Goal: Check status: Check status

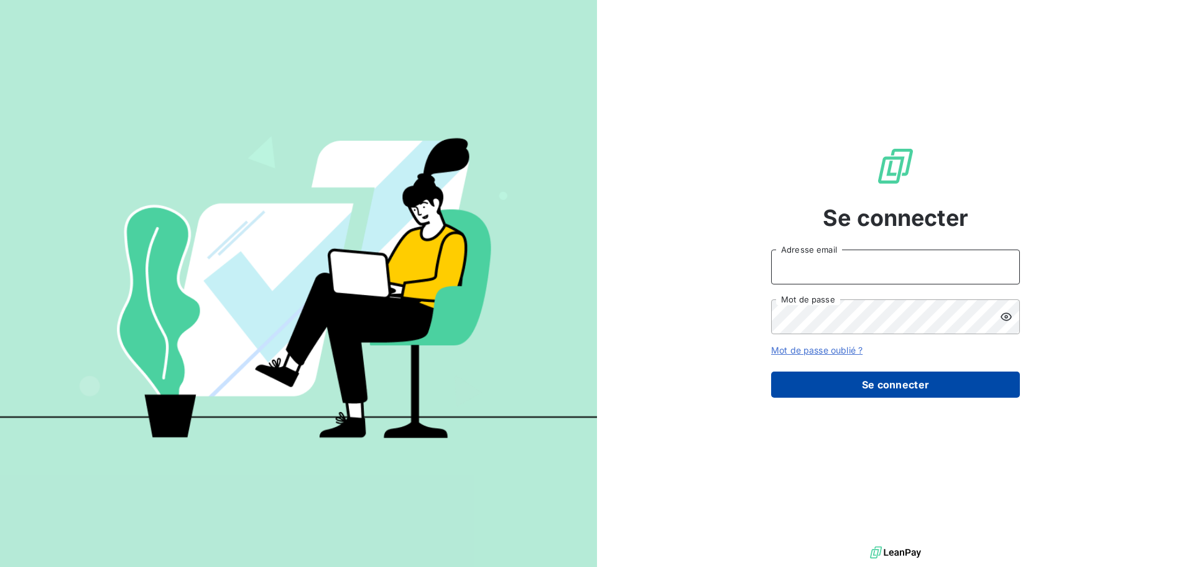
type input "[PERSON_NAME][EMAIL_ADDRESS][PERSON_NAME][DOMAIN_NAME]"
click at [864, 382] on button "Se connecter" at bounding box center [895, 384] width 249 height 26
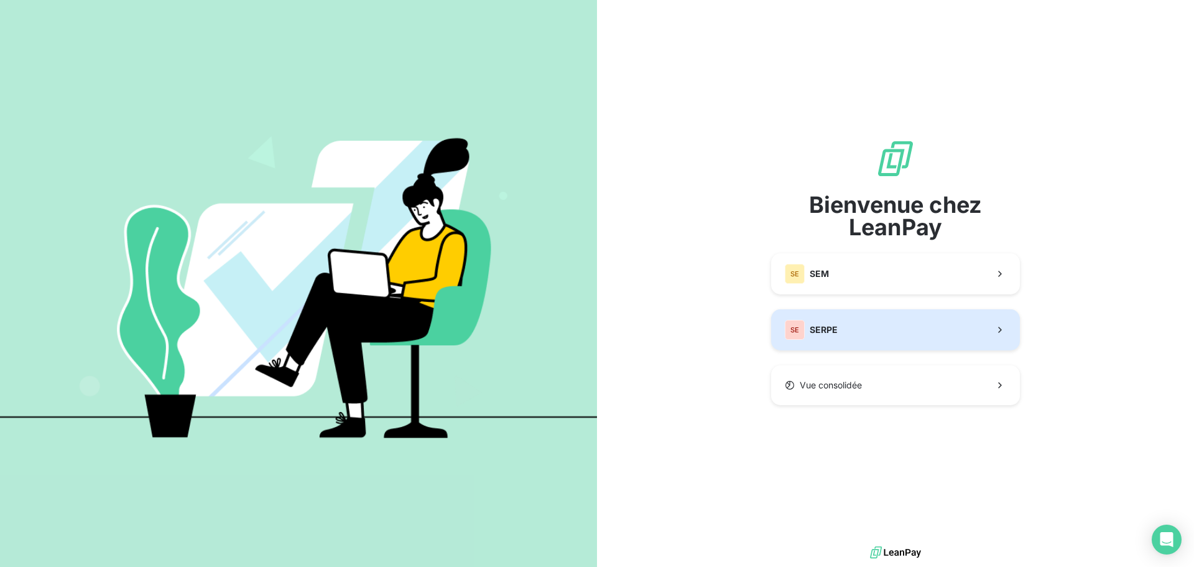
click at [850, 332] on button "SE SERPE" at bounding box center [895, 329] width 249 height 41
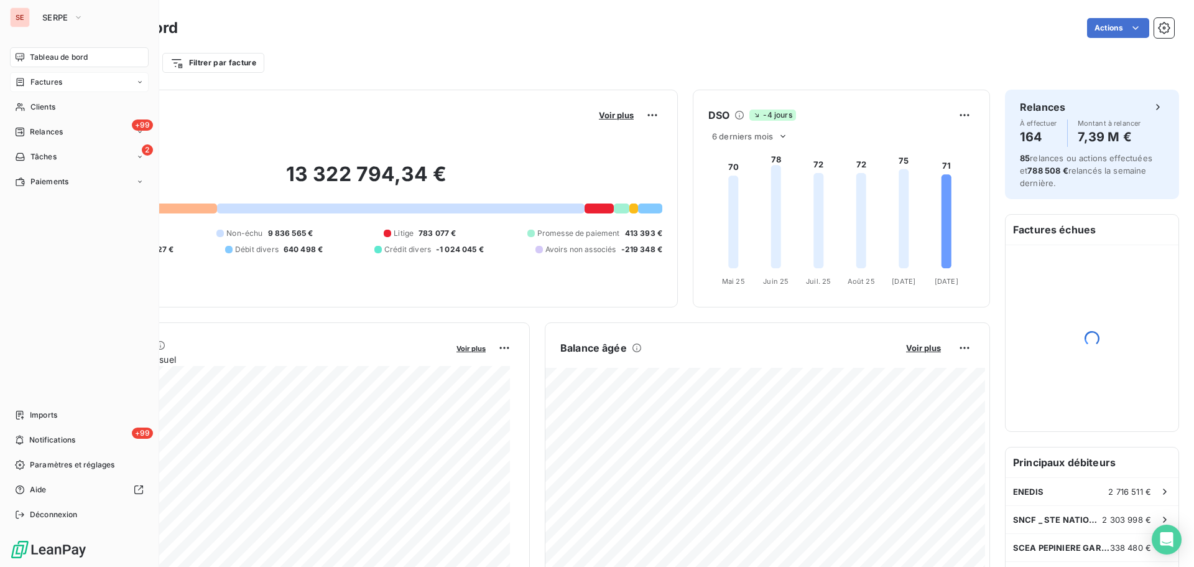
click at [55, 86] on span "Factures" at bounding box center [46, 81] width 32 height 11
click at [52, 105] on span "Factures" at bounding box center [46, 106] width 32 height 11
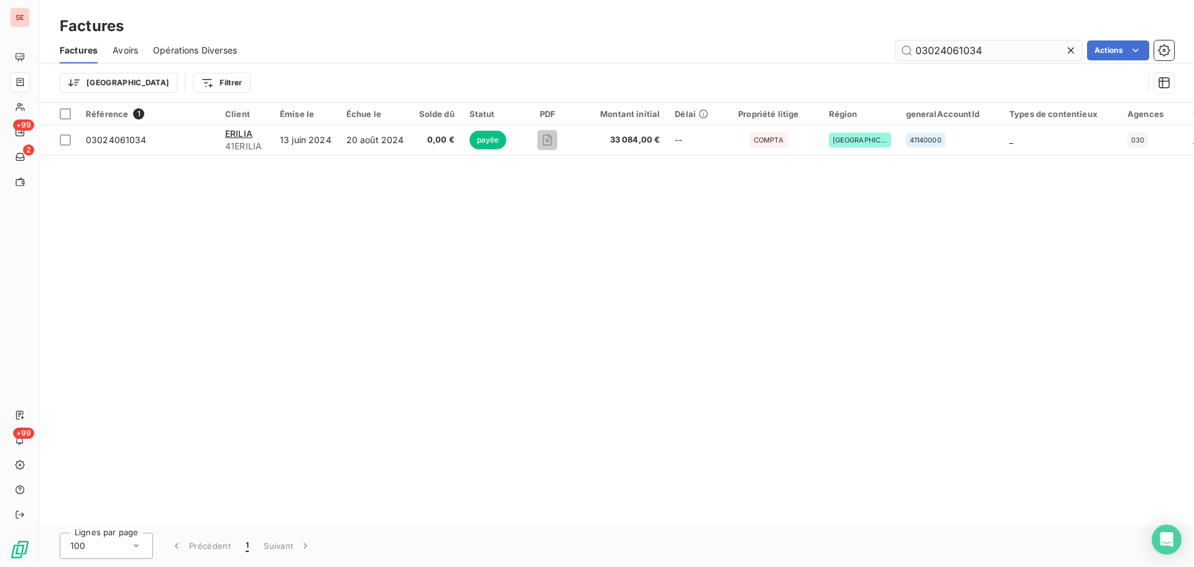
drag, startPoint x: 1000, startPoint y: 51, endPoint x: 911, endPoint y: 53, distance: 89.0
click at [911, 53] on input "03024061034" at bounding box center [989, 50] width 187 height 20
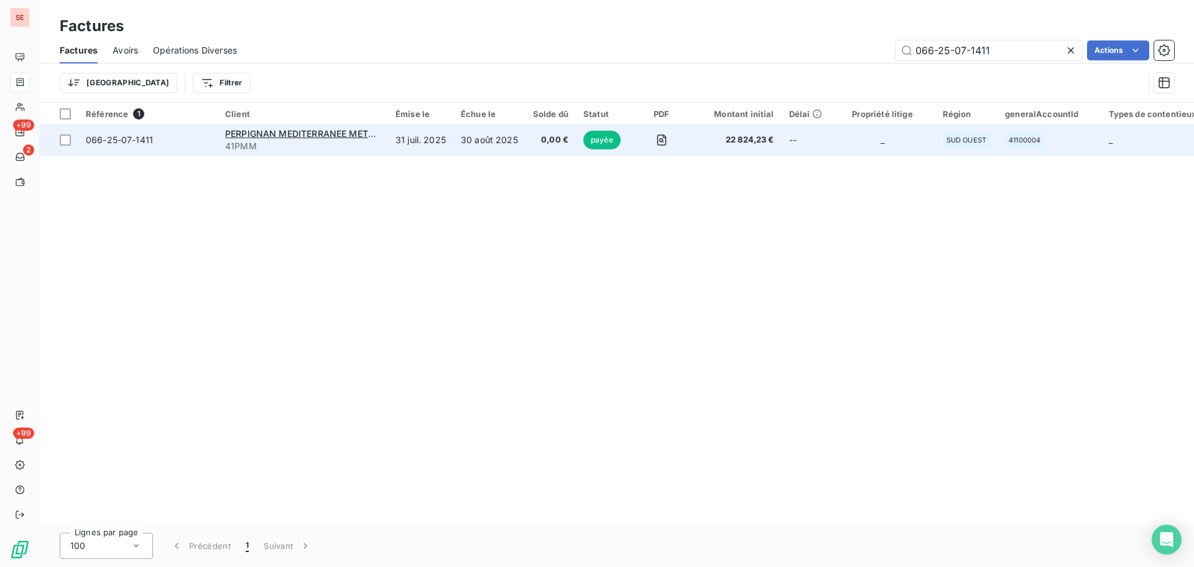
type input "066-25-07-1411"
click at [594, 144] on span "payée" at bounding box center [601, 140] width 37 height 19
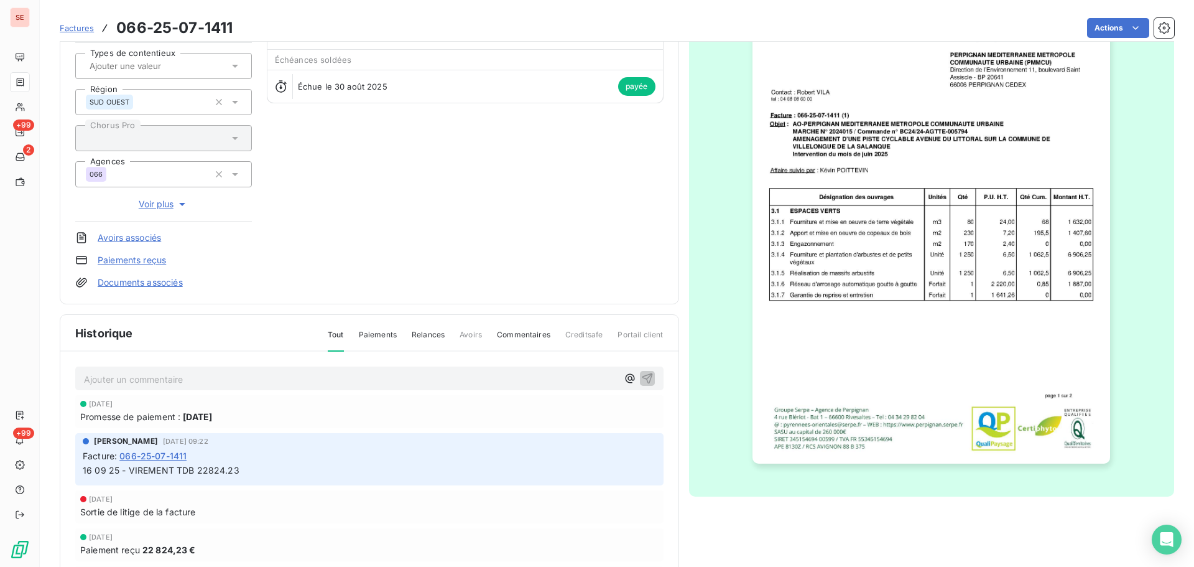
scroll to position [182, 0]
